Goal: Transaction & Acquisition: Purchase product/service

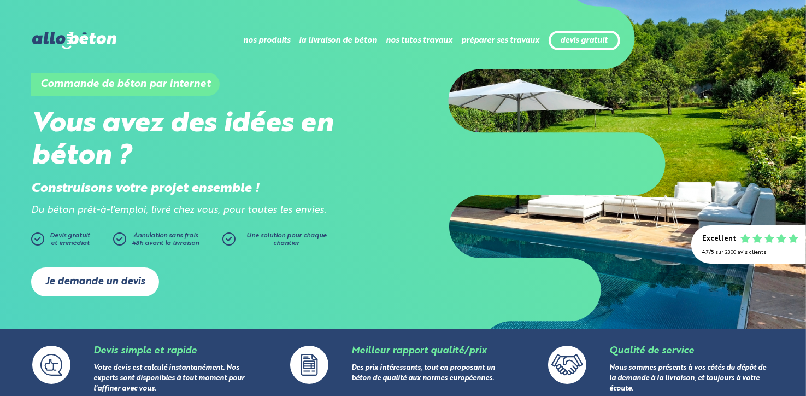
click at [96, 280] on link "Je demande un devis" at bounding box center [95, 281] width 128 height 29
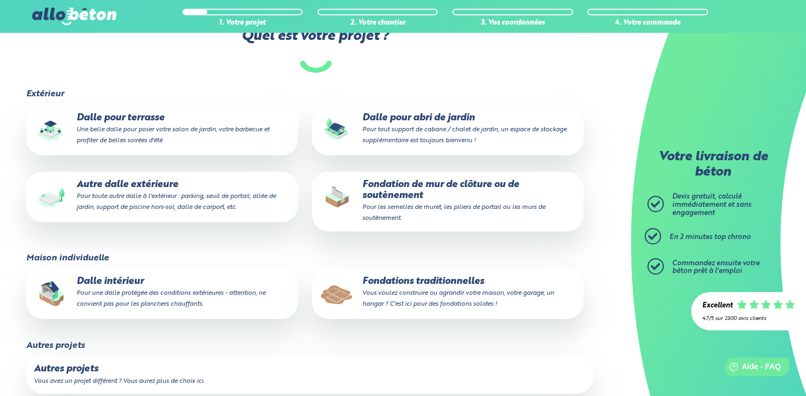
click at [424, 286] on p "Fondations traditionnelles Vous voulez construire ou agrandir votre maison, vot…" at bounding box center [448, 292] width 257 height 33
click at [0, 0] on input "Fondations traditionnelles Vous voulez construire ou agrandir votre maison, vot…" at bounding box center [0, 0] width 0 height 0
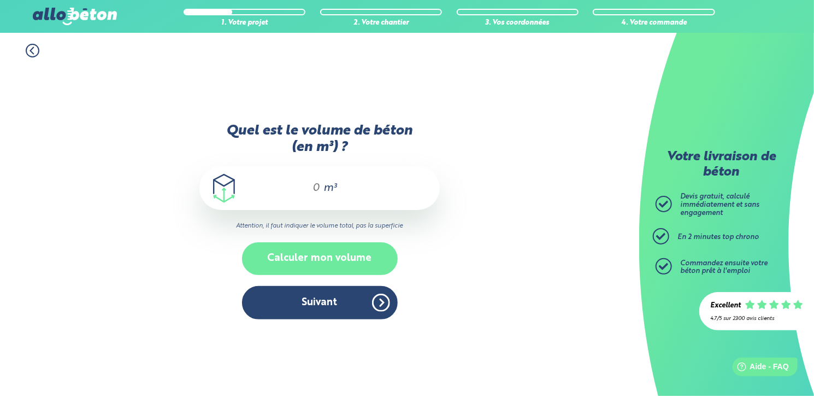
click at [323, 257] on button "Calculer mon volume" at bounding box center [320, 258] width 156 height 32
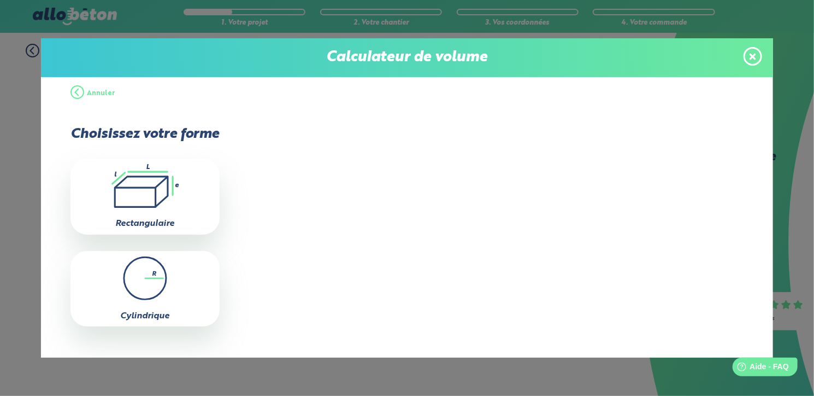
click at [141, 190] on icon ".icon-calc-rectanglea{fill:none;stroke-linecap:round;stroke-width:3px;stroke:#6…" at bounding box center [145, 186] width 138 height 44
type input "0"
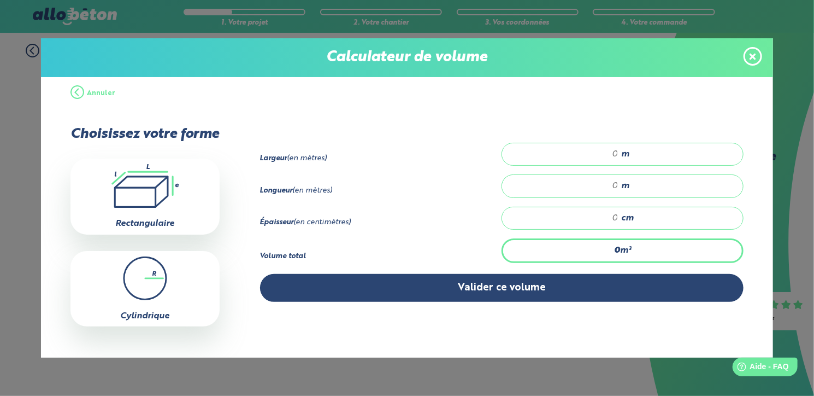
click at [610, 152] on input "number" at bounding box center [565, 154] width 105 height 11
type input "0"
type input "0.40"
click at [614, 182] on div "m" at bounding box center [623, 185] width 242 height 23
click at [608, 185] on input "number" at bounding box center [565, 185] width 105 height 11
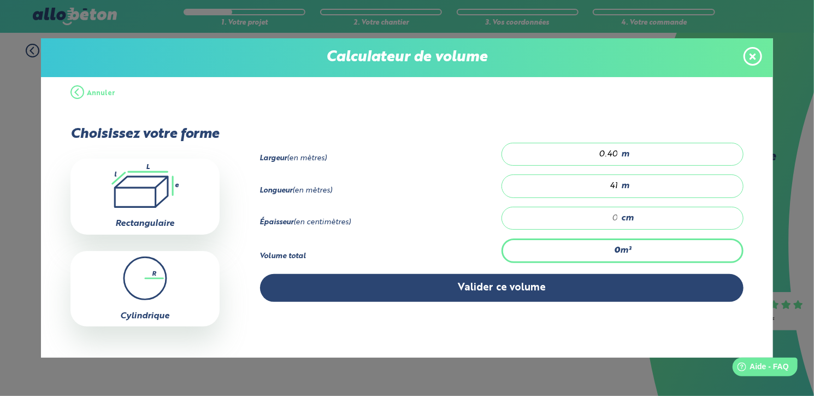
type input "41"
click at [611, 214] on input "number" at bounding box center [565, 218] width 105 height 11
type input "0.984"
type input "6"
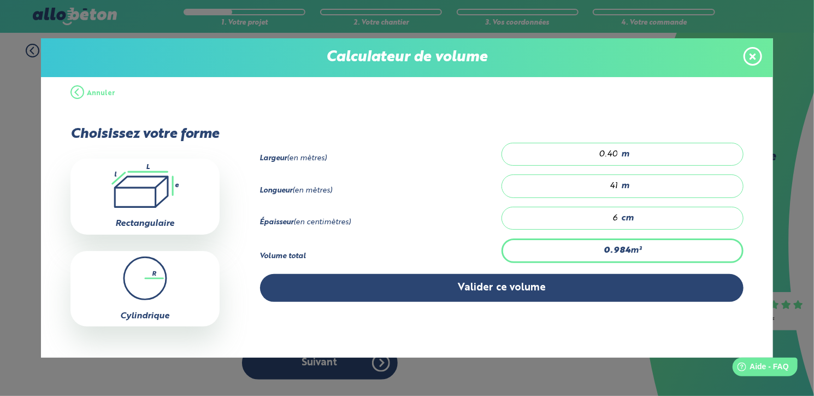
type input "9.84"
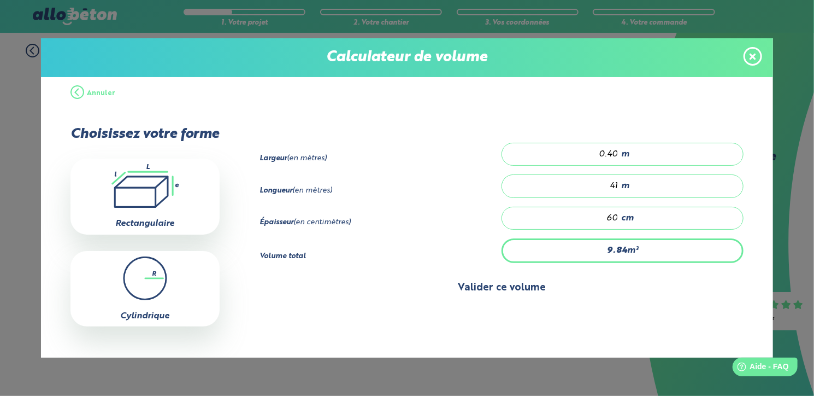
type input "60"
click at [492, 283] on button "Valider ce volume" at bounding box center [502, 288] width 484 height 28
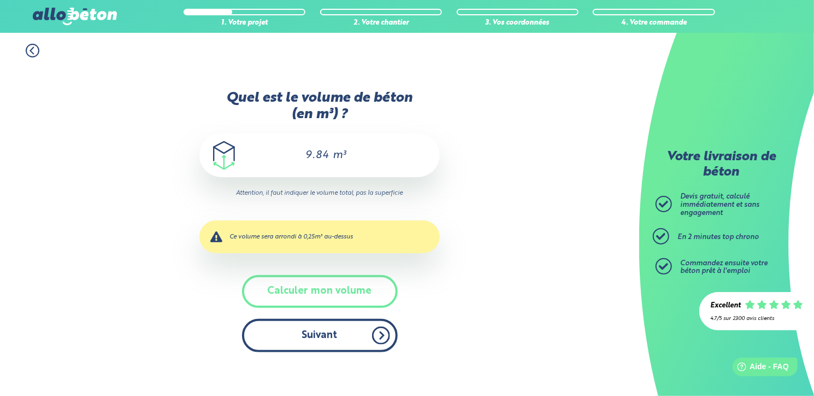
click at [337, 335] on button "Suivant" at bounding box center [320, 335] width 156 height 33
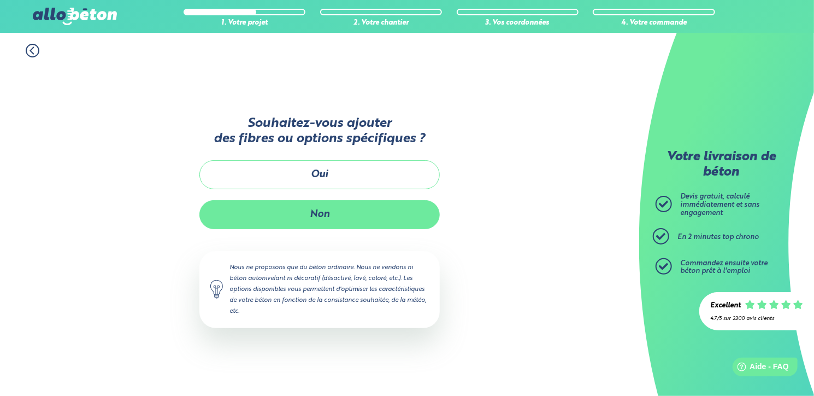
click at [324, 205] on button "Non" at bounding box center [319, 214] width 240 height 29
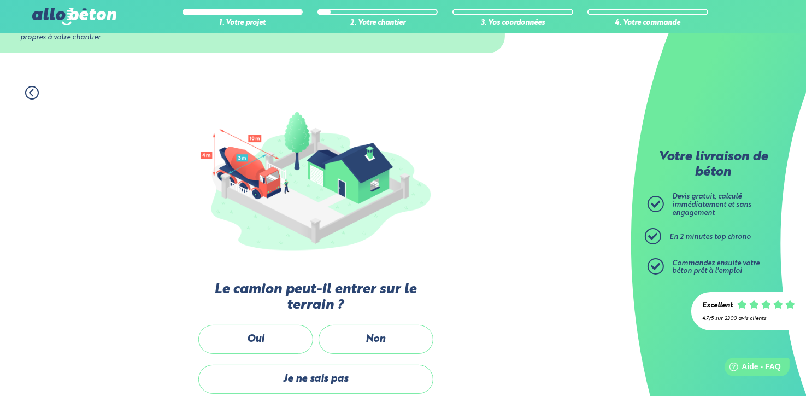
scroll to position [109, 0]
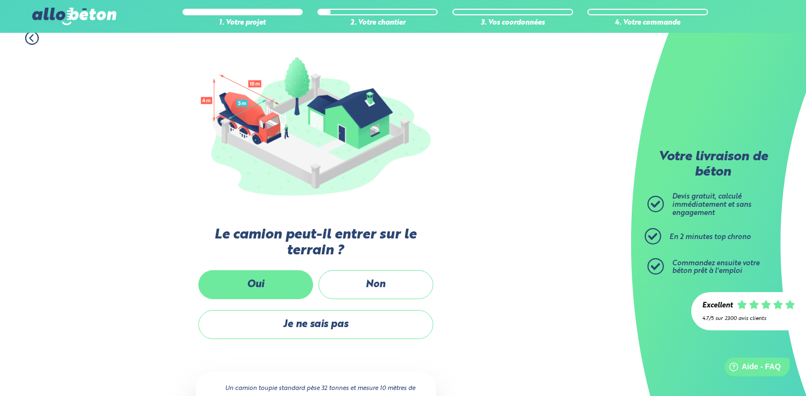
click at [272, 276] on label "Oui" at bounding box center [255, 284] width 115 height 29
click at [0, 0] on input "Oui" at bounding box center [0, 0] width 0 height 0
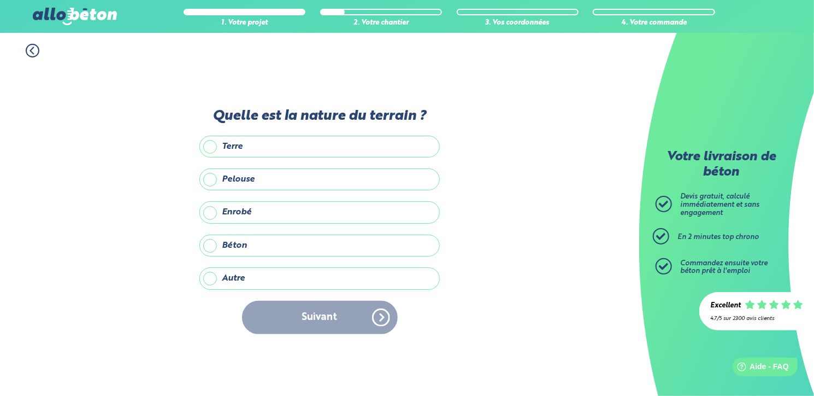
click at [214, 149] on label "Terre" at bounding box center [319, 146] width 240 height 22
click at [0, 0] on input "Terre" at bounding box center [0, 0] width 0 height 0
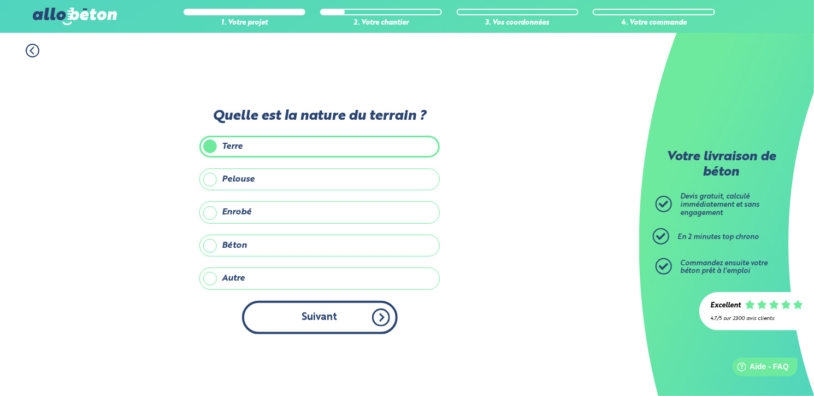
click at [323, 313] on button "Suivant" at bounding box center [320, 316] width 156 height 33
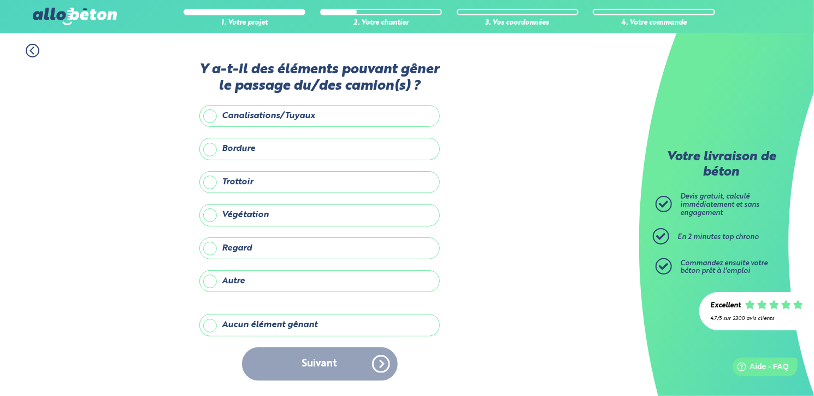
click at [214, 325] on label "Aucun élément gênant" at bounding box center [319, 325] width 240 height 22
click at [0, 0] on input "Aucun élément gênant" at bounding box center [0, 0] width 0 height 0
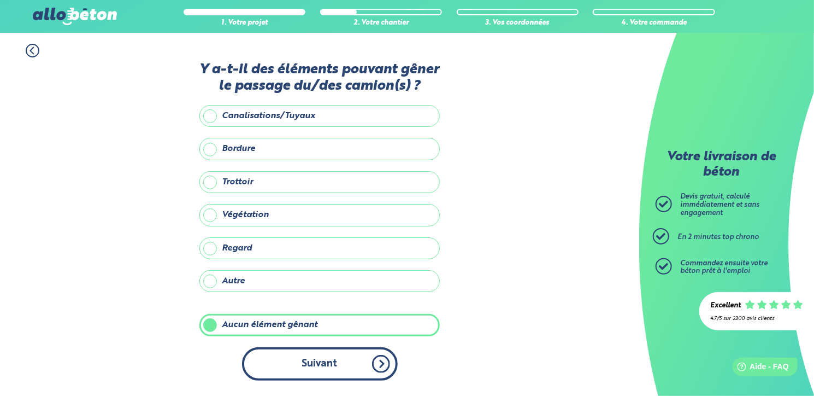
click at [307, 363] on button "Suivant" at bounding box center [320, 363] width 156 height 33
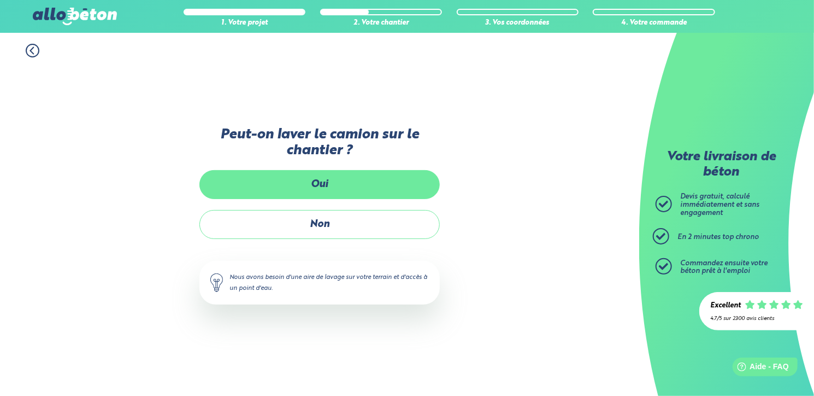
click at [303, 182] on label "Oui" at bounding box center [319, 184] width 240 height 29
click at [0, 0] on input "Oui" at bounding box center [0, 0] width 0 height 0
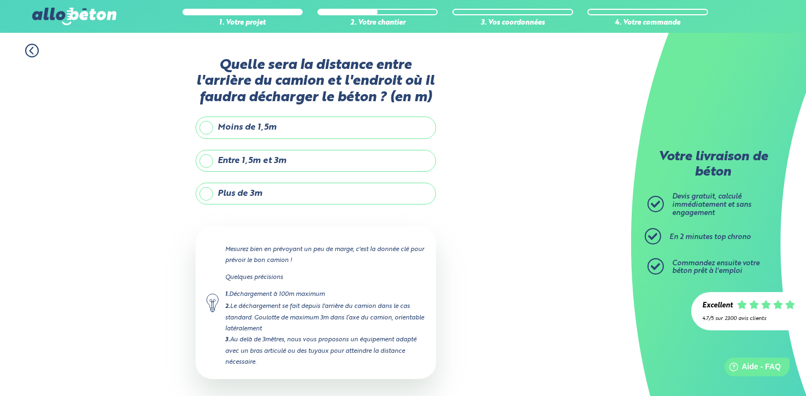
click at [205, 157] on label "Entre 1,5m et 3m" at bounding box center [316, 161] width 240 height 22
click at [0, 0] on input "Entre 1,5m et 3m" at bounding box center [0, 0] width 0 height 0
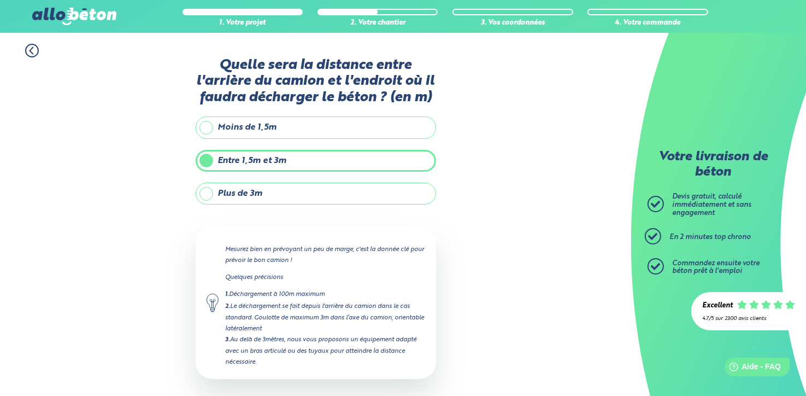
scroll to position [46, 0]
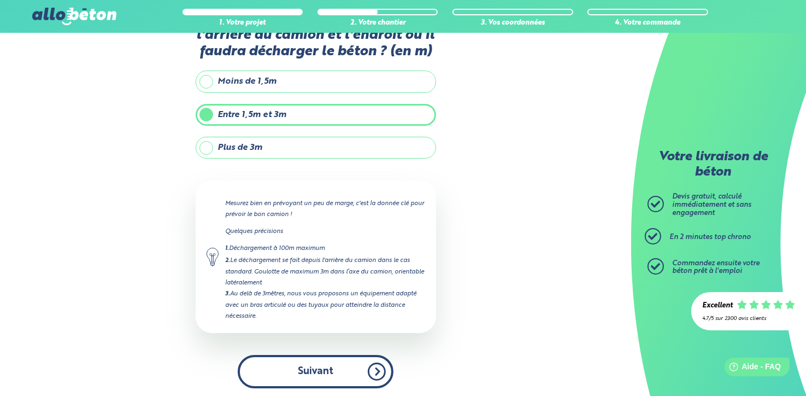
click at [322, 364] on button "Suivant" at bounding box center [316, 371] width 156 height 33
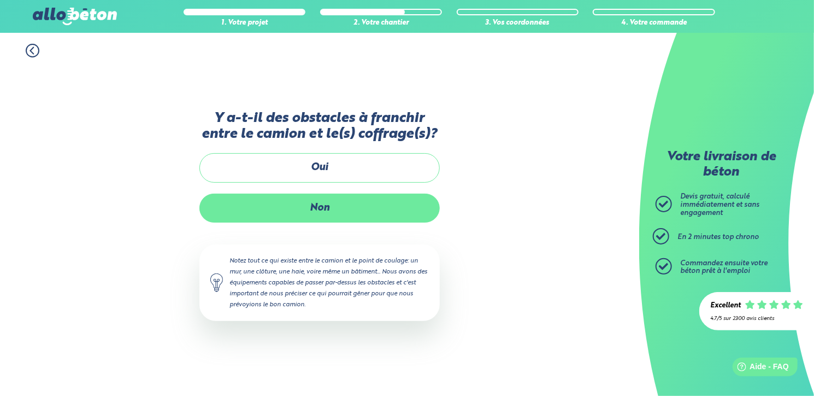
click at [319, 205] on label "Non" at bounding box center [319, 207] width 240 height 29
click at [0, 0] on input "Non" at bounding box center [0, 0] width 0 height 0
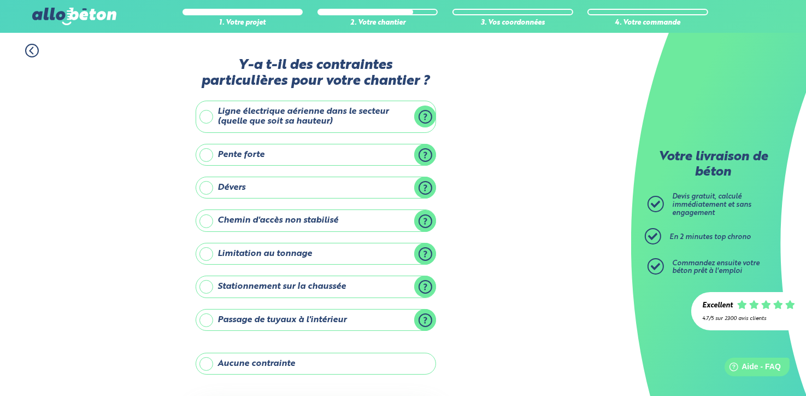
scroll to position [55, 0]
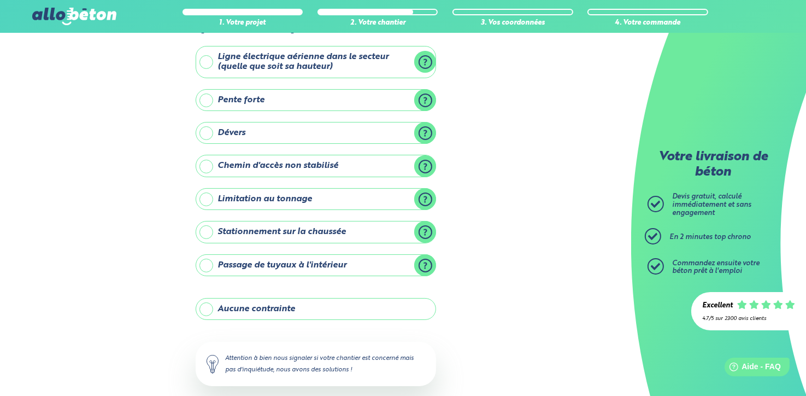
click at [210, 304] on label "Aucune contrainte" at bounding box center [316, 309] width 240 height 22
click at [0, 0] on input "Aucune contrainte" at bounding box center [0, 0] width 0 height 0
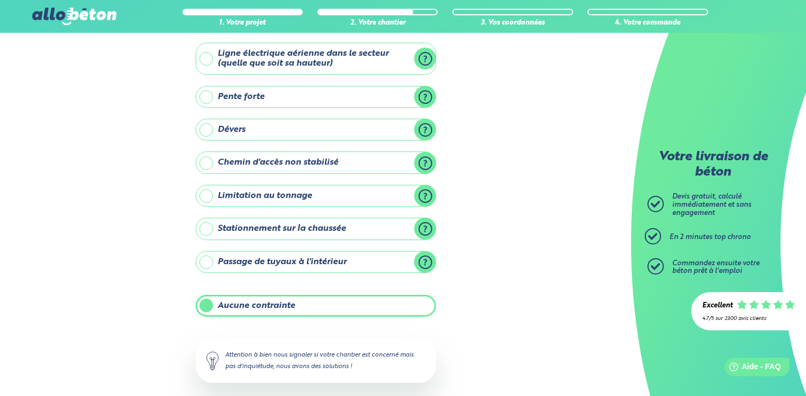
scroll to position [109, 0]
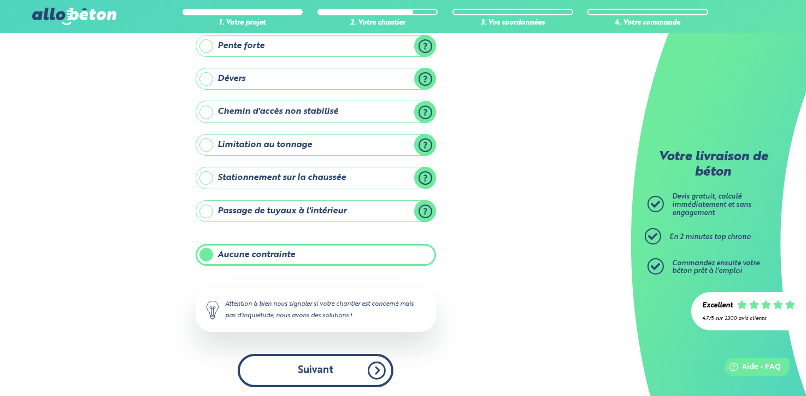
click at [313, 367] on button "Suivant" at bounding box center [316, 369] width 156 height 33
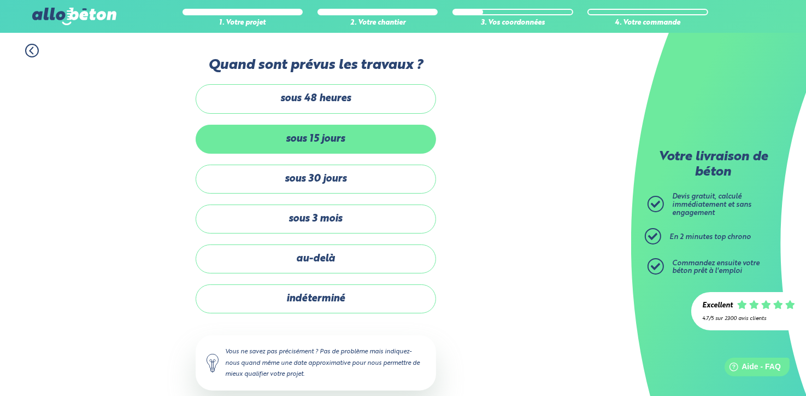
click at [320, 132] on label "sous 15 jours" at bounding box center [316, 139] width 240 height 29
click at [0, 0] on input "sous 15 jours" at bounding box center [0, 0] width 0 height 0
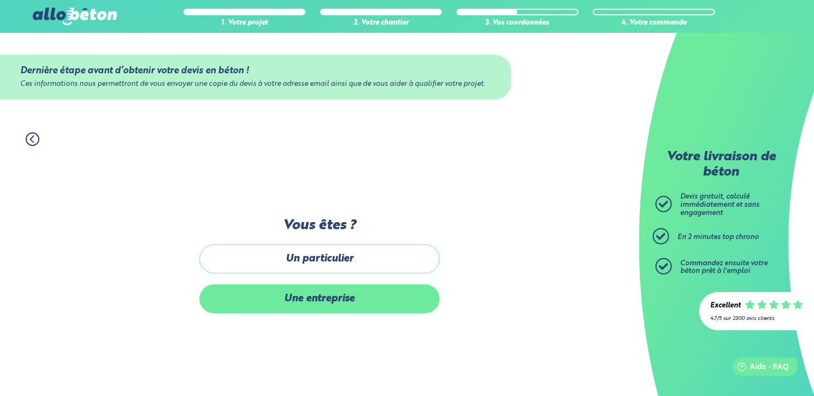
click at [329, 301] on label "Une entreprise" at bounding box center [319, 298] width 240 height 29
click at [0, 0] on input "Une entreprise" at bounding box center [0, 0] width 0 height 0
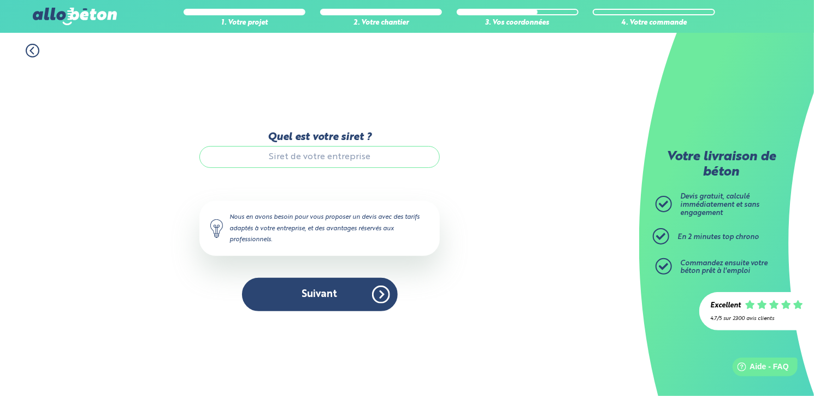
click at [303, 161] on input "Quel est votre siret ?" at bounding box center [319, 157] width 240 height 22
click at [264, 156] on input "Quel est votre siret ?" at bounding box center [319, 157] width 240 height 22
paste input "88177477200027"
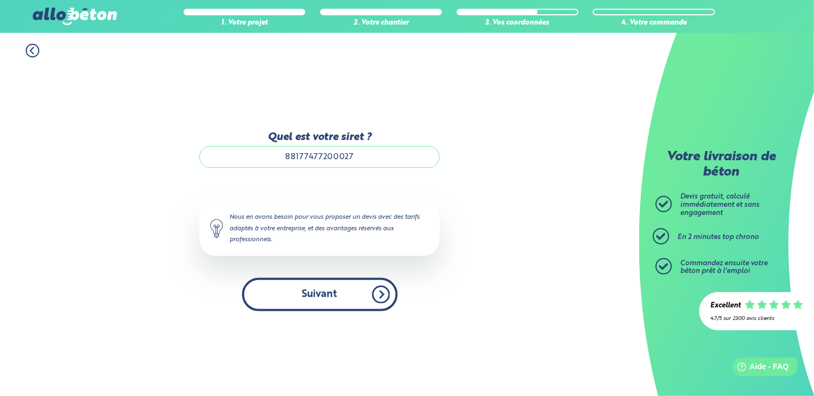
type input "88177477200027"
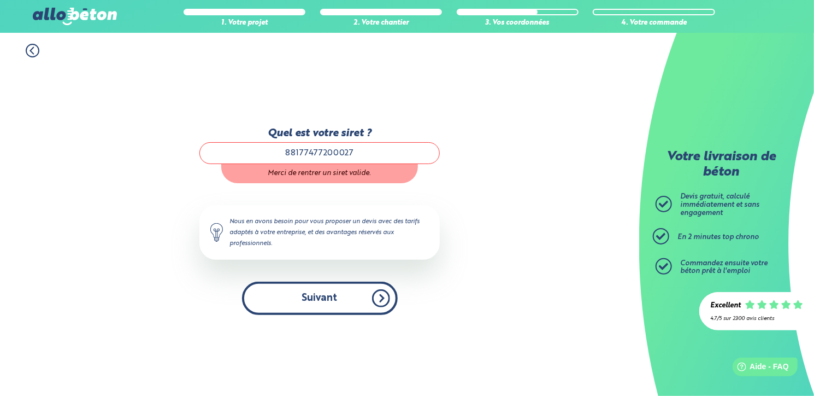
click at [325, 294] on button "Suivant" at bounding box center [320, 297] width 156 height 33
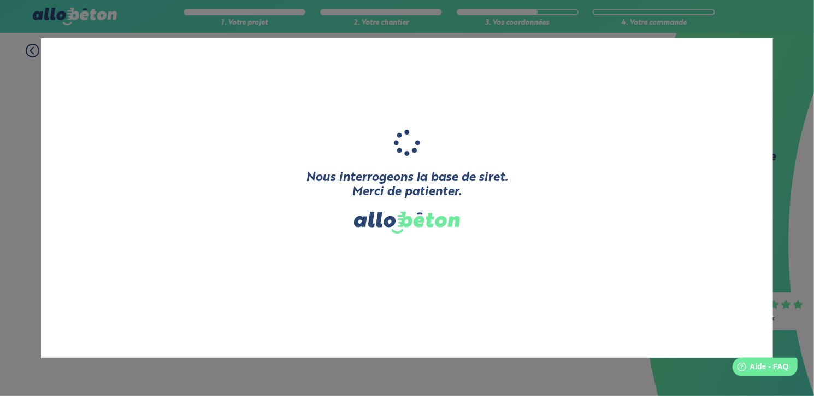
type input "YVELINES CONSTRUCTION ET RENOVATION DE L'HBAITAT"
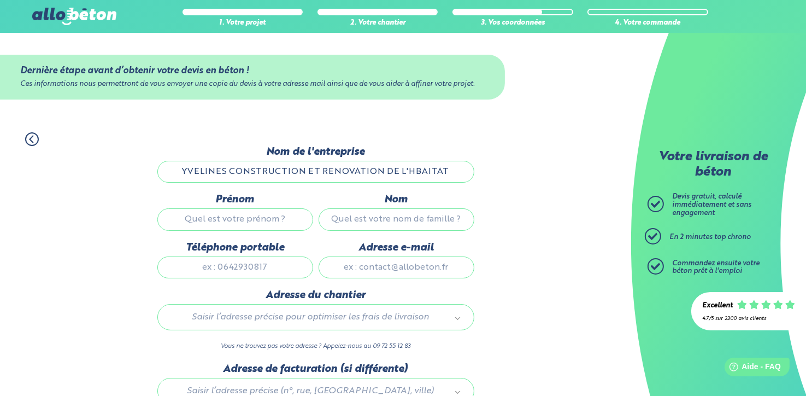
scroll to position [55, 0]
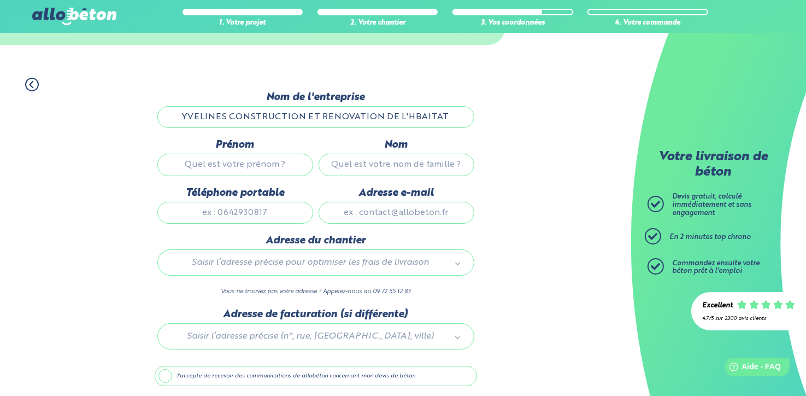
click at [214, 166] on input "Prénom" at bounding box center [235, 165] width 156 height 22
type input "Grégory"
click at [380, 166] on input "Nom" at bounding box center [397, 165] width 156 height 22
type input "Touzet"
click at [524, 146] on div "1. Votre projet 2. Votre chantier 3. Vos coordonnées 4. Votre commande Dernière…" at bounding box center [315, 251] width 631 height 369
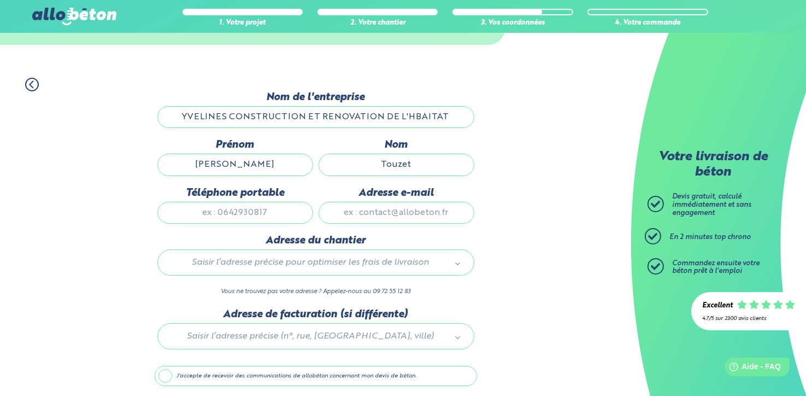
click at [198, 211] on input "Téléphone portable" at bounding box center [235, 213] width 156 height 22
type input "0650922211"
type input "g.touzet@yvelines-construction.fr"
type input "99 BD DE LA REINE"
click at [566, 264] on div "1. Votre projet 2. Votre chantier 3. Vos coordonnées 4. Votre commande Dernière…" at bounding box center [315, 251] width 631 height 369
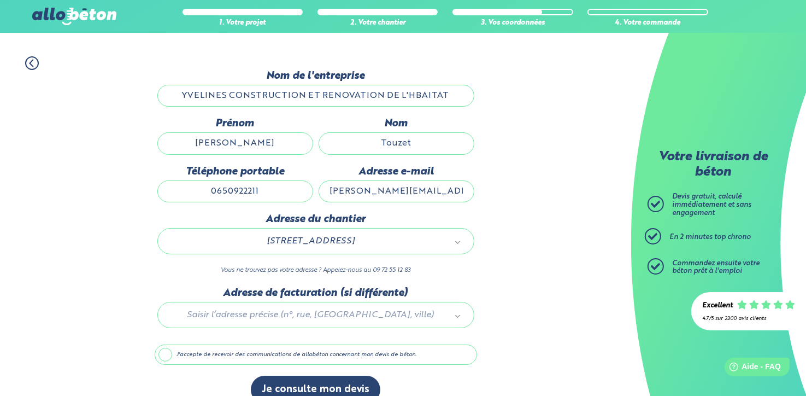
scroll to position [93, 0]
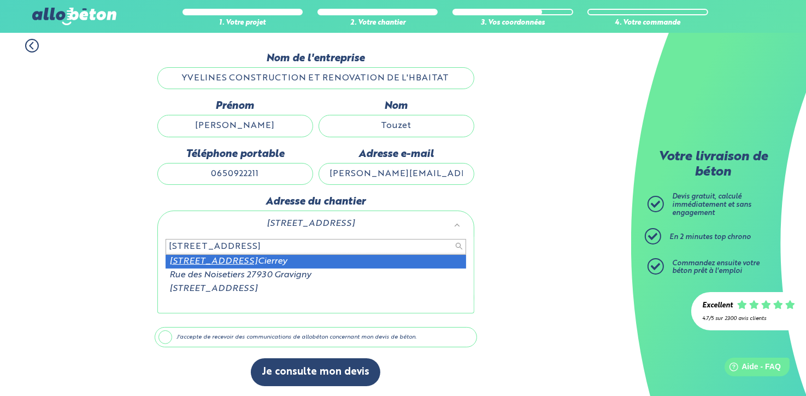
type input "7 rue des Noisetiers 27930"
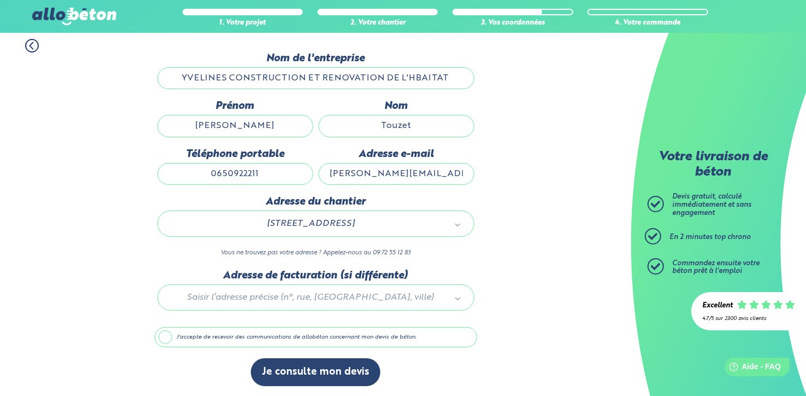
click at [238, 297] on div at bounding box center [316, 295] width 322 height 52
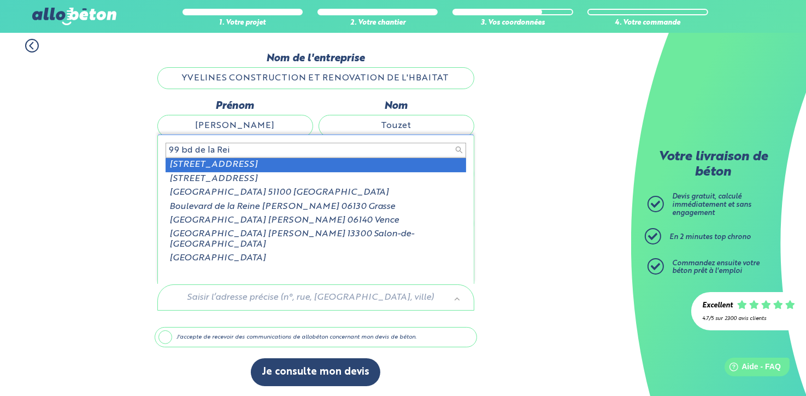
type input "99 bd de la Rei"
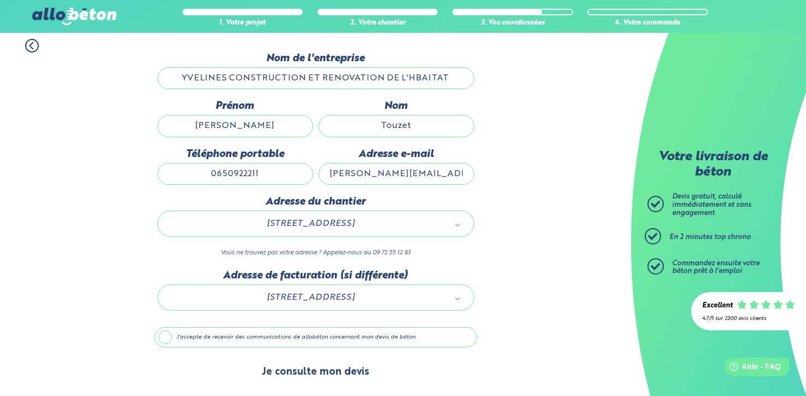
click at [300, 367] on button "Je consulte mon devis" at bounding box center [315, 372] width 129 height 28
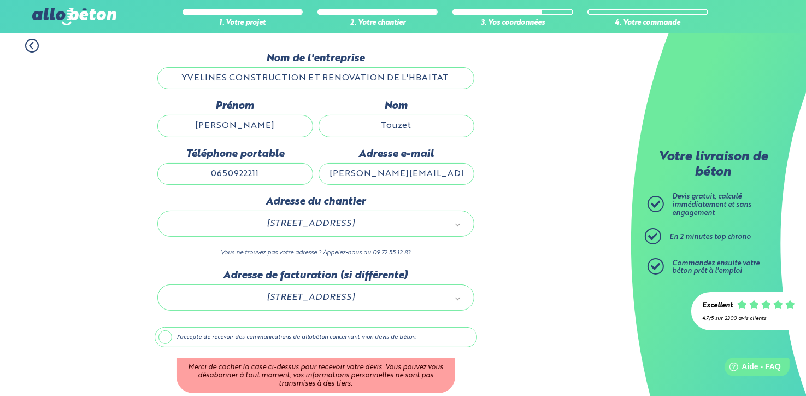
click at [161, 335] on label "J'accepte de recevoir des communications de allobéton concernant mon devis de b…" at bounding box center [316, 337] width 322 height 21
click at [0, 0] on input "J'accepte de recevoir des communications de allobéton concernant mon devis de b…" at bounding box center [0, 0] width 0 height 0
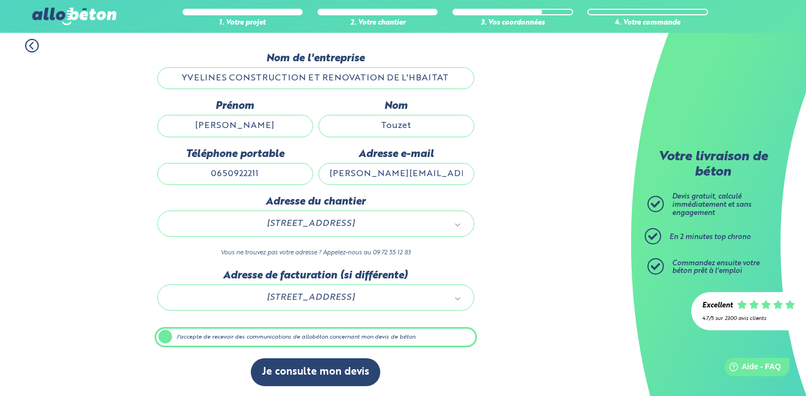
scroll to position [93, 0]
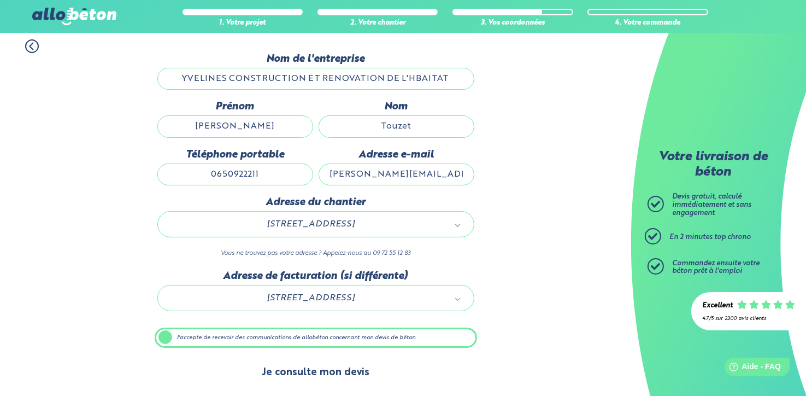
click at [304, 367] on button "Je consulte mon devis" at bounding box center [315, 372] width 129 height 28
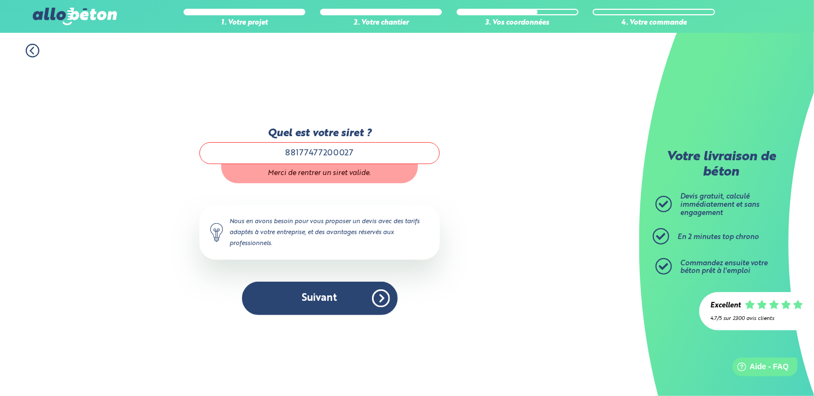
click at [372, 148] on input "88177477200027" at bounding box center [319, 153] width 240 height 22
type input "8"
paste input "88177477200027"
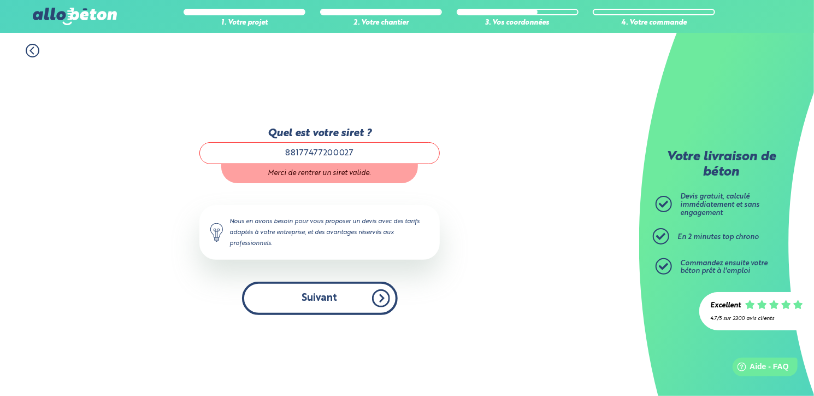
type input "88177477200027"
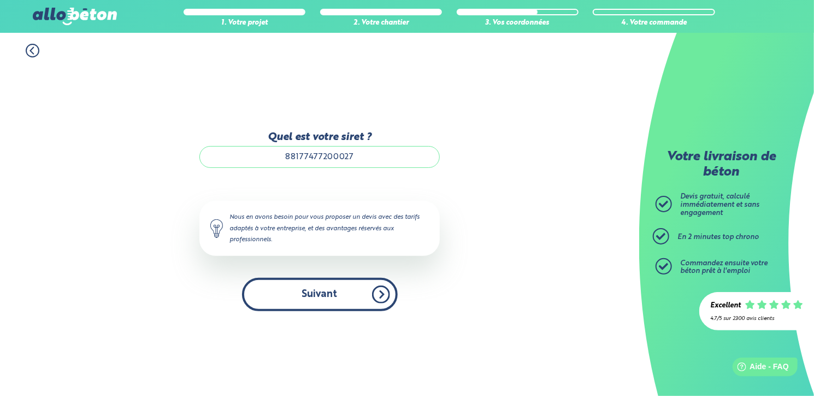
click at [325, 297] on button "Suivant" at bounding box center [320, 294] width 156 height 33
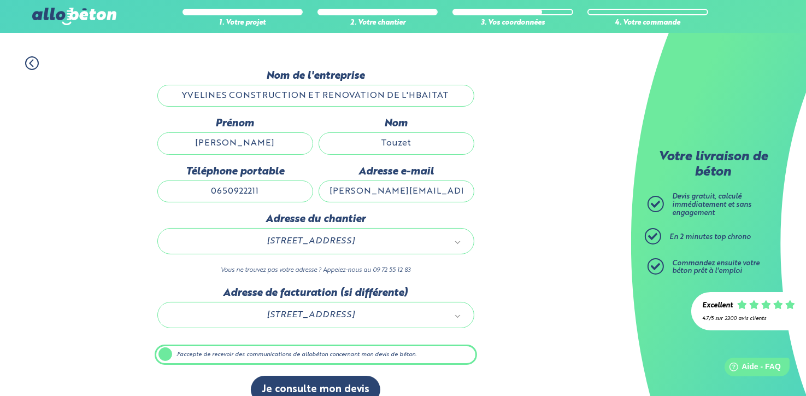
scroll to position [93, 0]
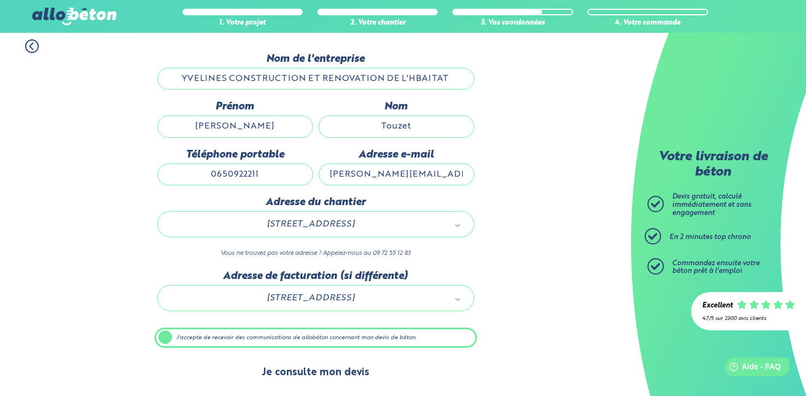
click at [325, 371] on button "Je consulte mon devis" at bounding box center [315, 372] width 129 height 28
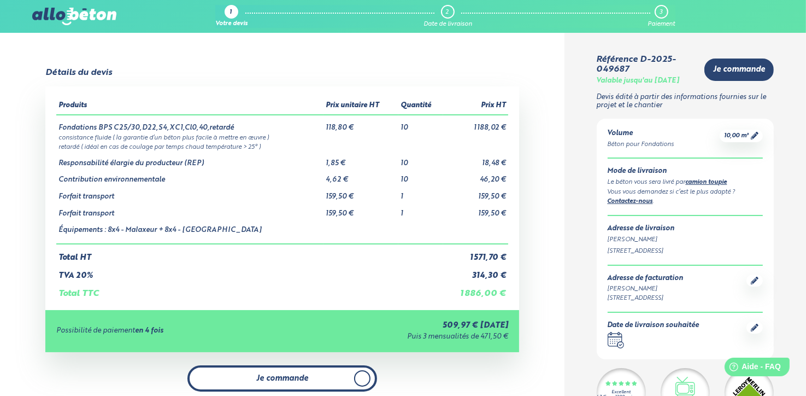
click at [293, 376] on span "Je commande" at bounding box center [282, 378] width 52 height 9
